Goal: Information Seeking & Learning: Learn about a topic

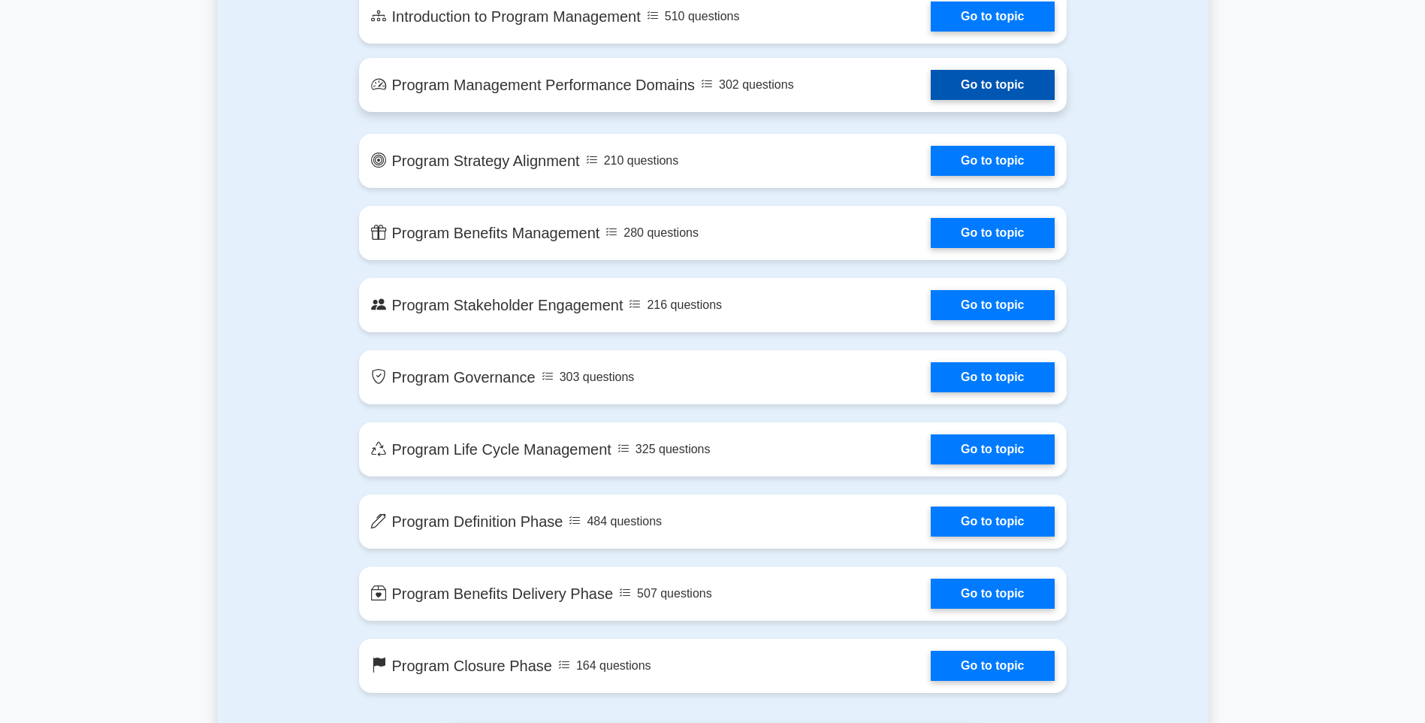
scroll to position [902, 0]
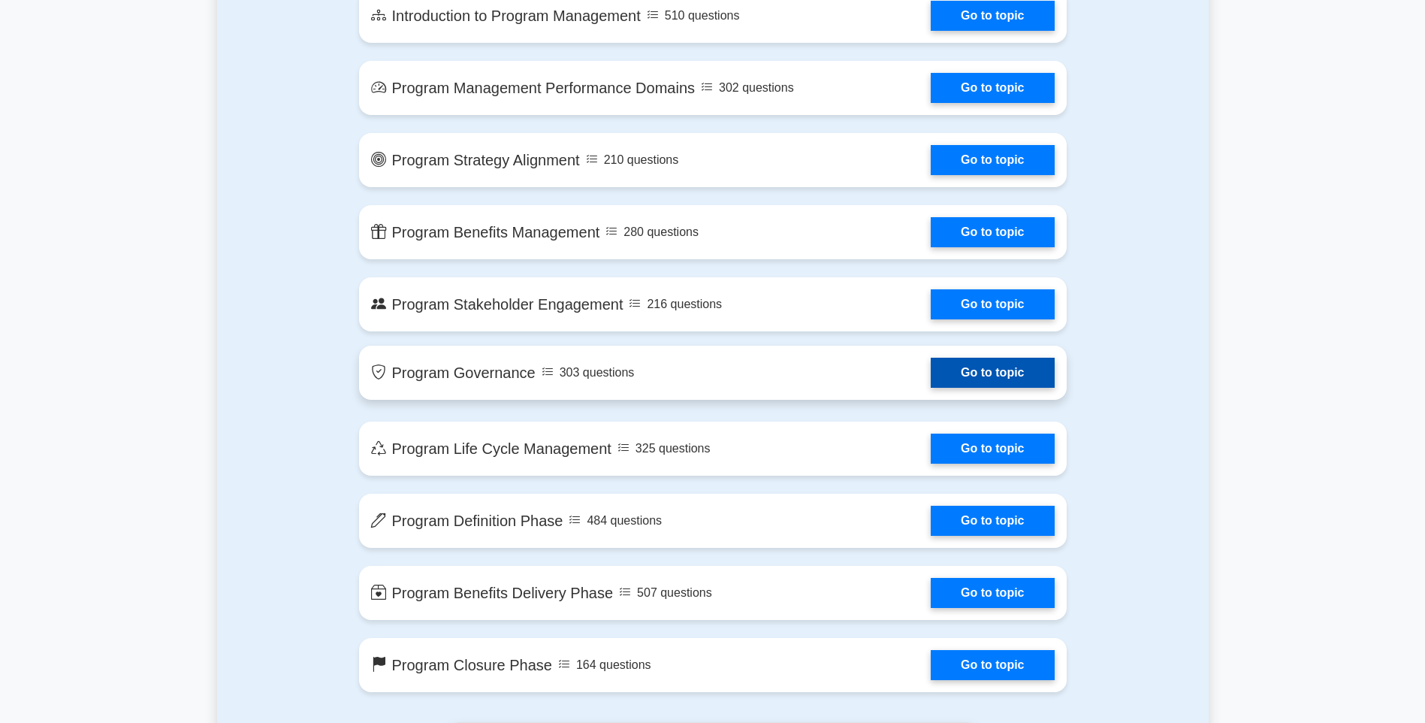
click at [1008, 377] on link "Go to topic" at bounding box center [992, 373] width 123 height 30
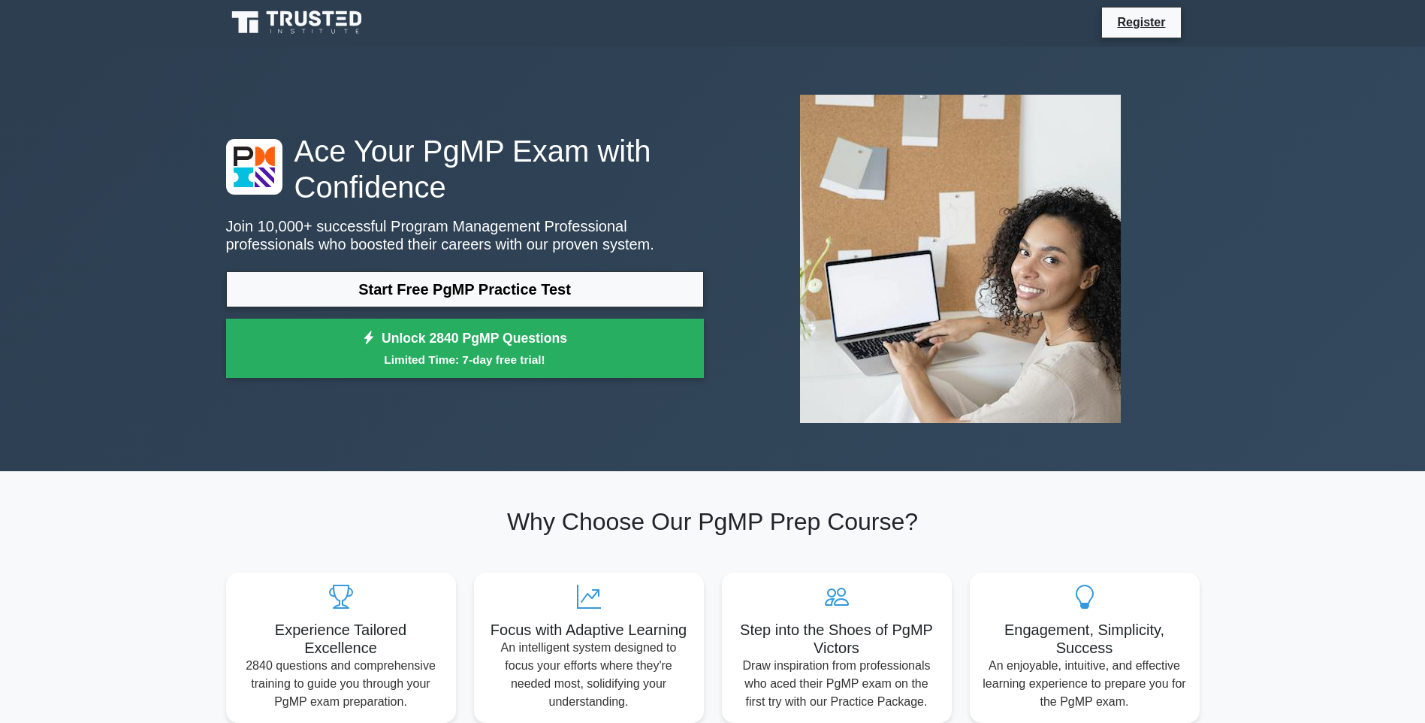
scroll to position [0, 0]
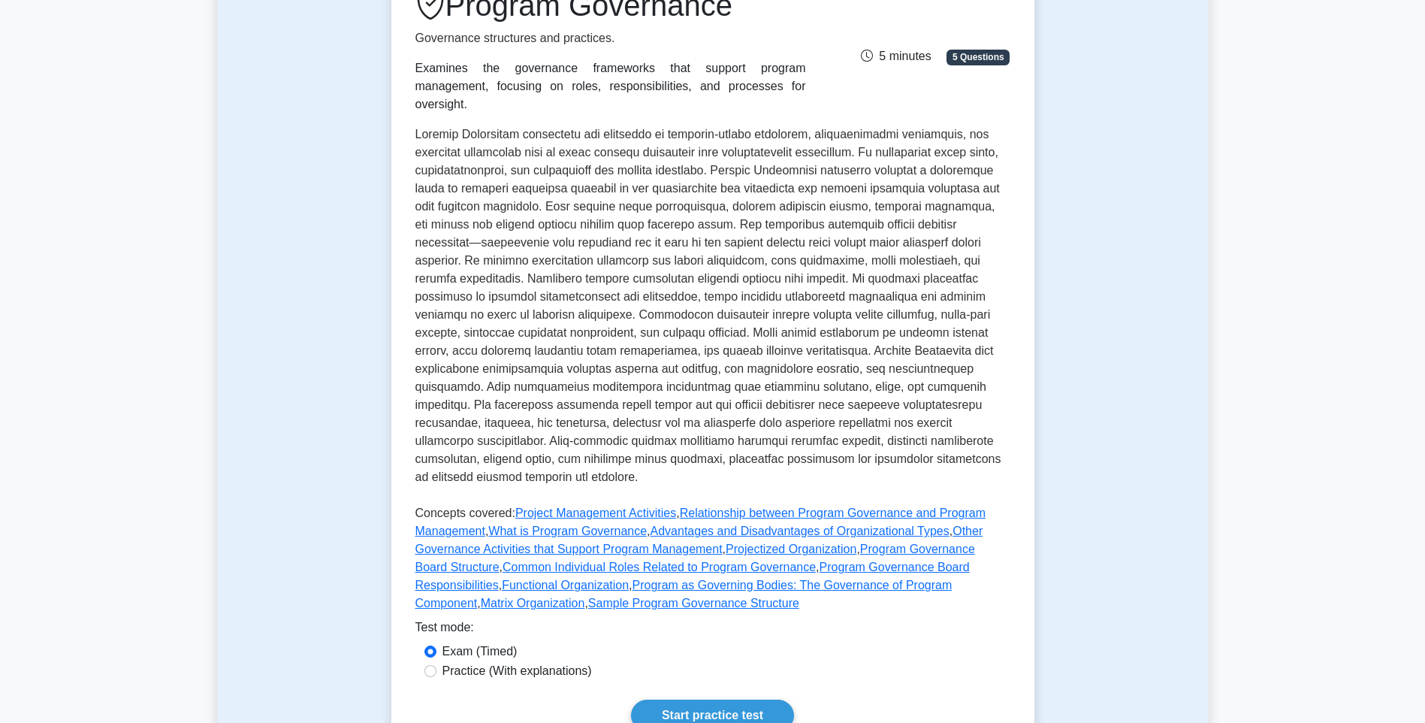
scroll to position [376, 0]
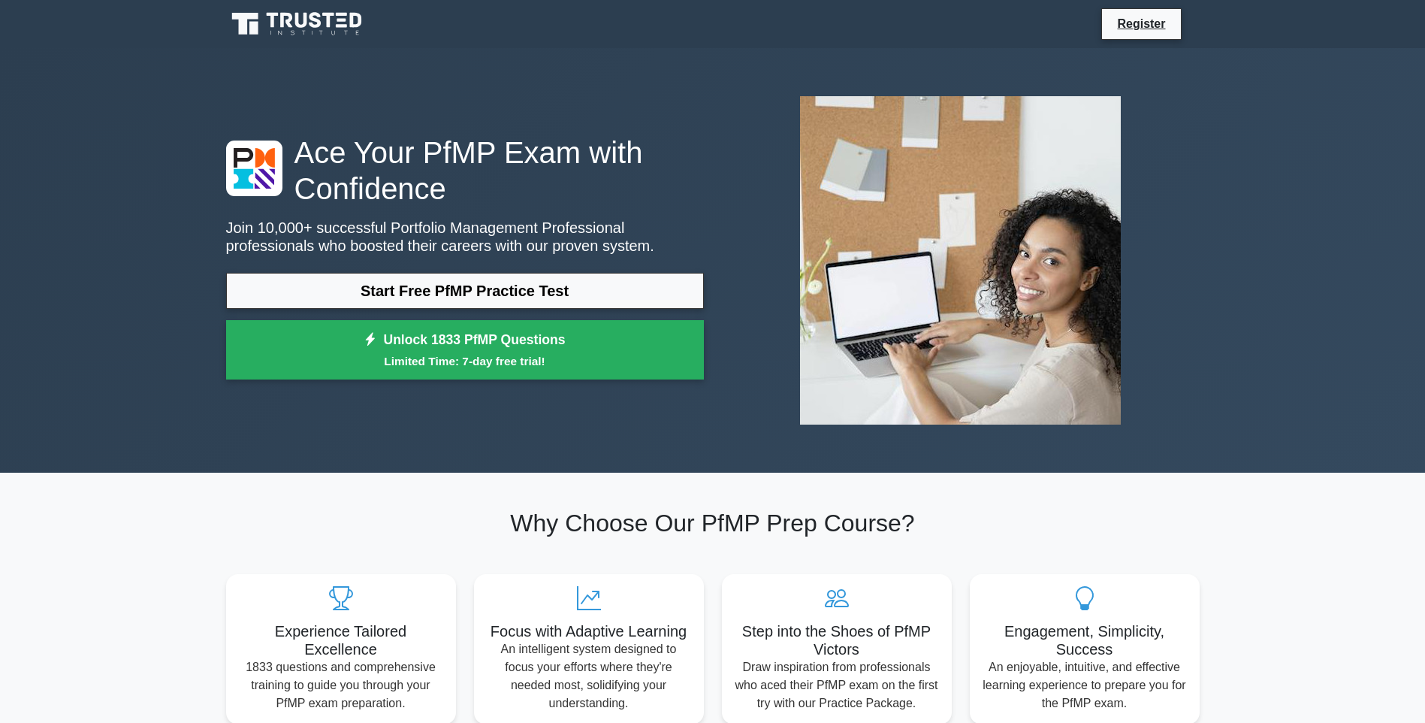
click at [403, 199] on h1 "Ace Your PfMP Exam with Confidence" at bounding box center [465, 170] width 478 height 72
click at [403, 203] on h1 "Ace Your PfMP Exam with Confidence" at bounding box center [465, 170] width 478 height 72
